Goal: Find specific page/section: Find specific page/section

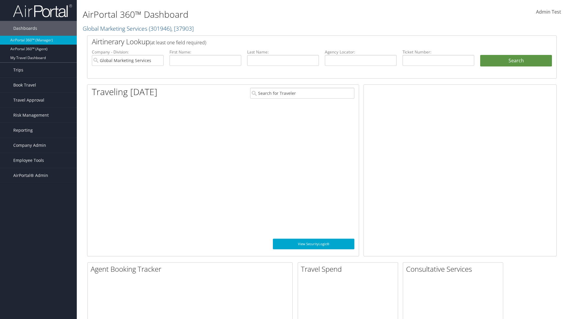
click at [38, 145] on span "Company Admin" at bounding box center [29, 145] width 33 height 15
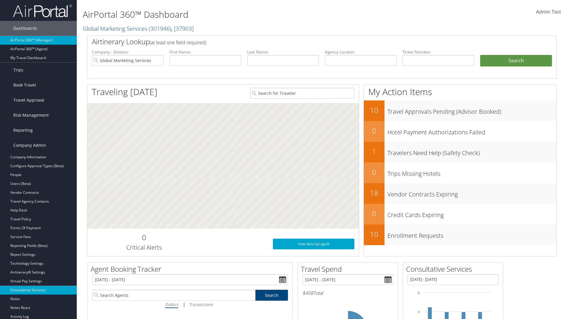
click at [38, 290] on link "Consultative Services" at bounding box center [38, 289] width 77 height 9
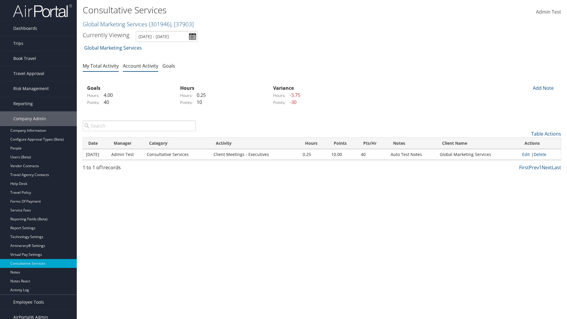
click at [101, 66] on link "My Total Activity" at bounding box center [101, 66] width 36 height 6
